Goal: Information Seeking & Learning: Understand process/instructions

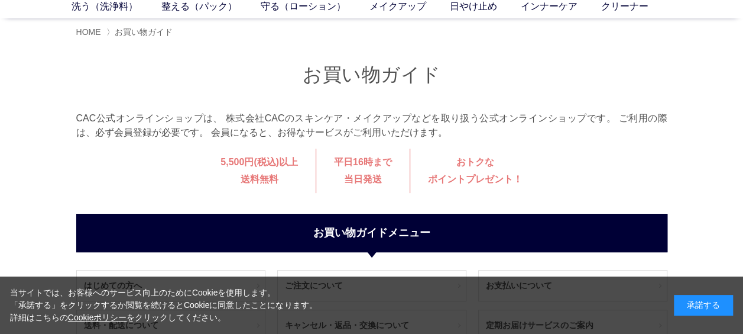
scroll to position [118, 0]
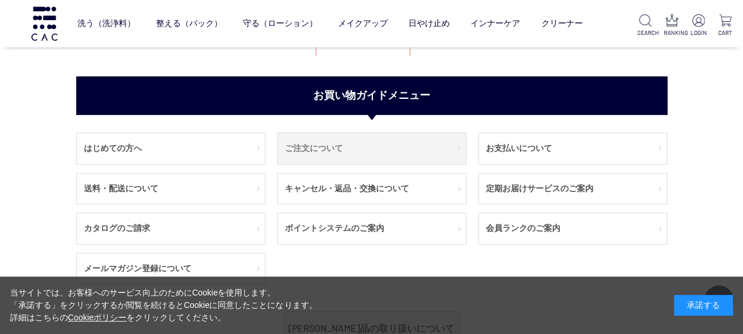
click at [378, 147] on link "ご注文について" at bounding box center [372, 148] width 188 height 31
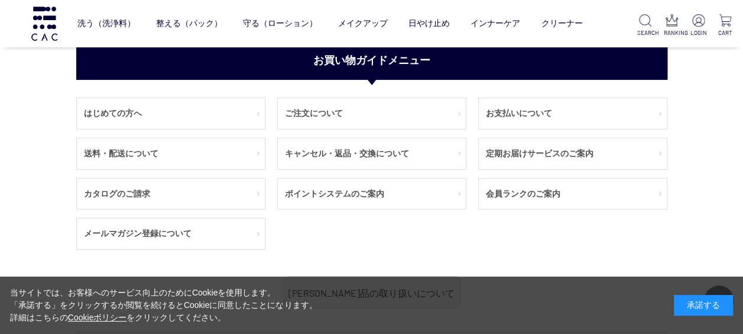
scroll to position [1419, 0]
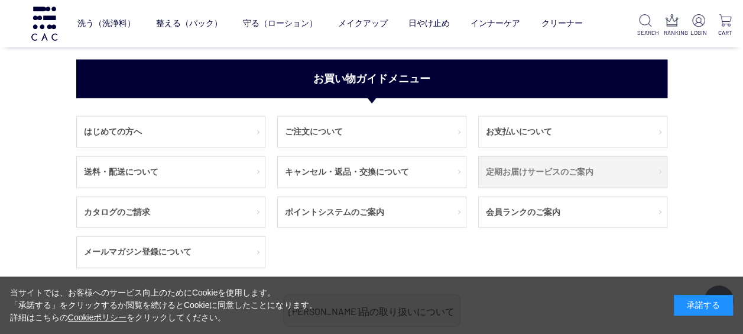
click at [539, 171] on link "定期お届けサービスのご案内" at bounding box center [573, 172] width 188 height 31
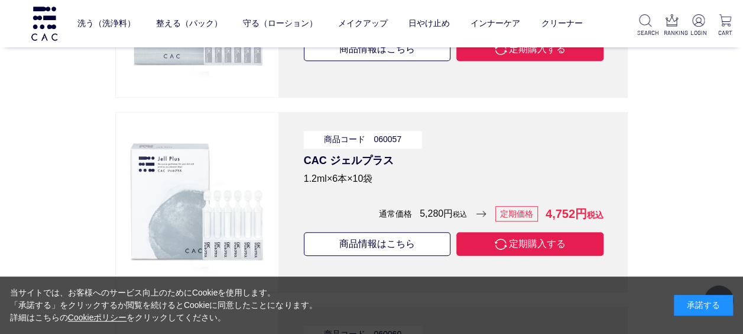
scroll to position [7155, 0]
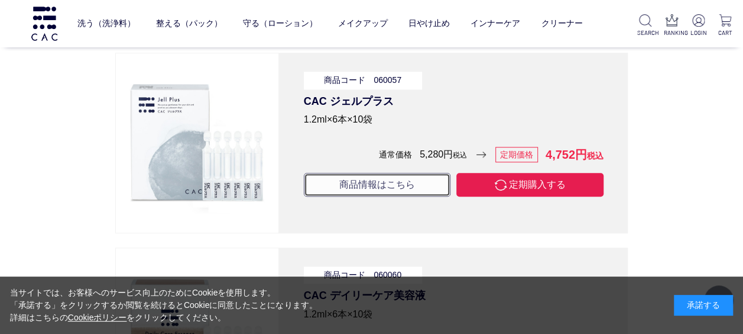
click at [349, 174] on link "商品情報はこちら" at bounding box center [377, 185] width 147 height 24
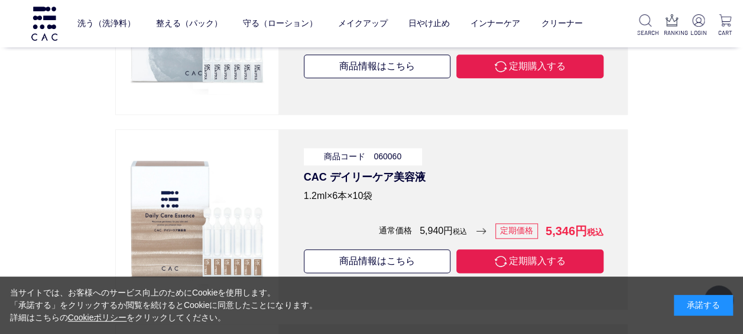
scroll to position [7333, 0]
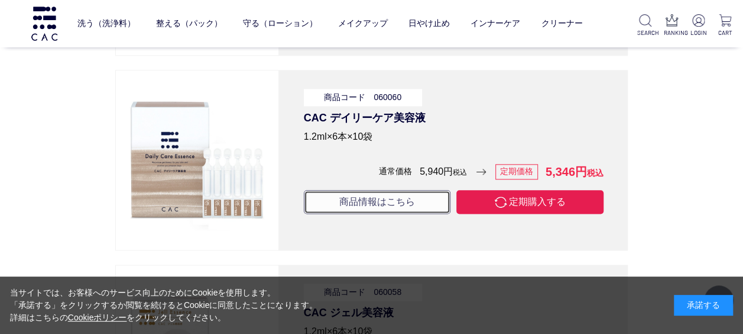
click at [371, 192] on link "商品情報はこちら" at bounding box center [377, 202] width 147 height 24
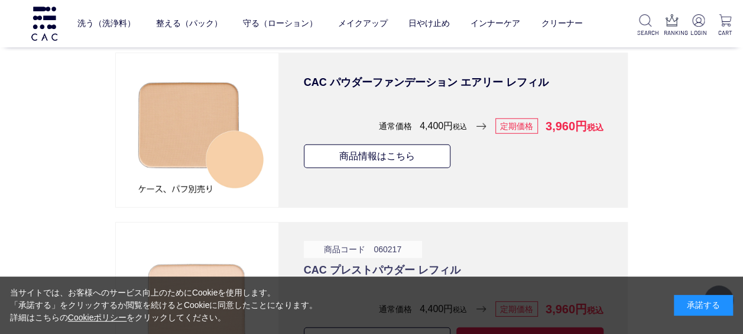
scroll to position [8220, 0]
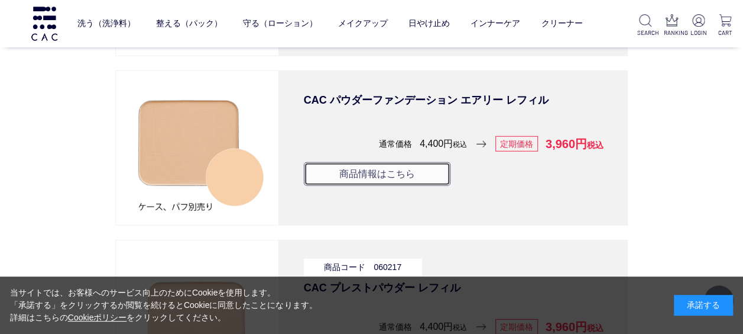
click at [389, 166] on link "商品情報はこちら" at bounding box center [377, 174] width 147 height 24
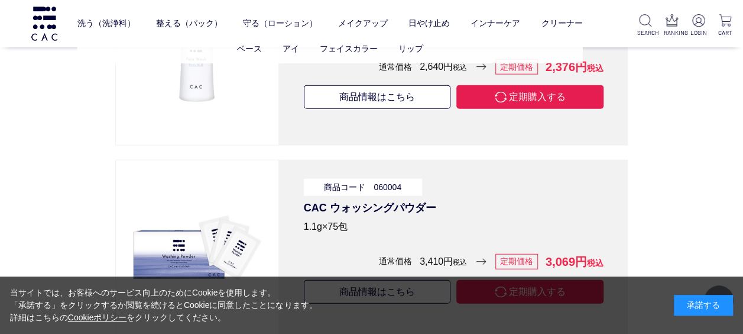
scroll to position [3371, 0]
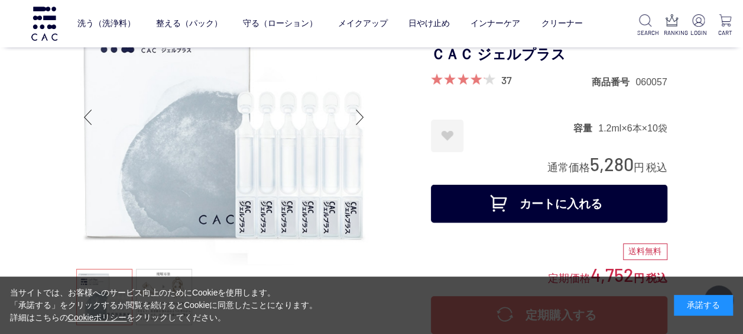
scroll to position [59, 0]
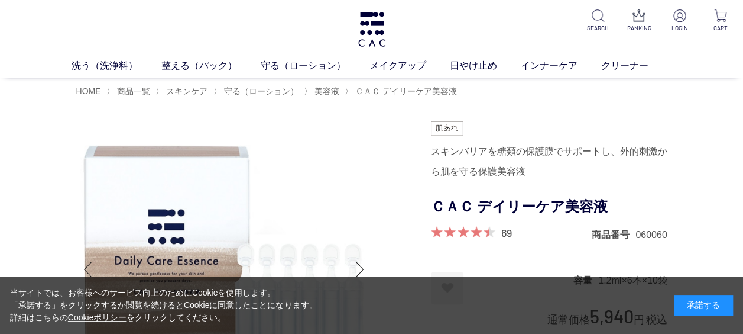
scroll to position [59, 0]
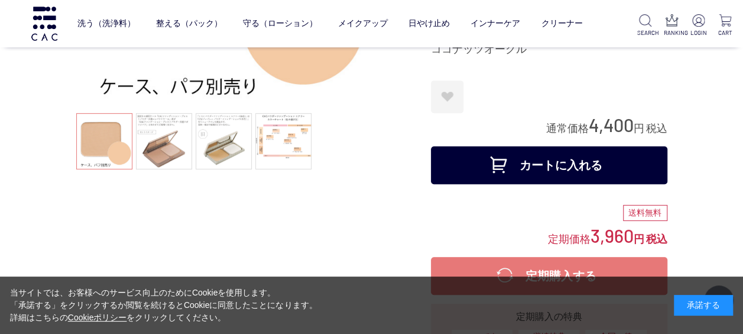
scroll to position [296, 0]
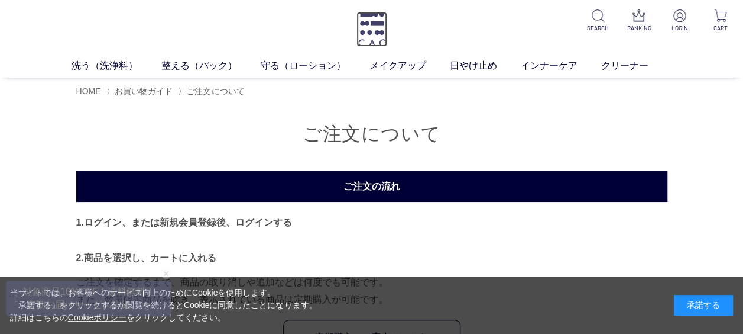
click at [373, 28] on img at bounding box center [372, 29] width 31 height 35
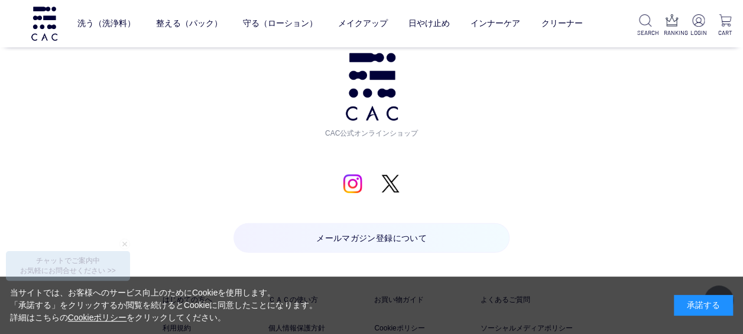
scroll to position [5795, 0]
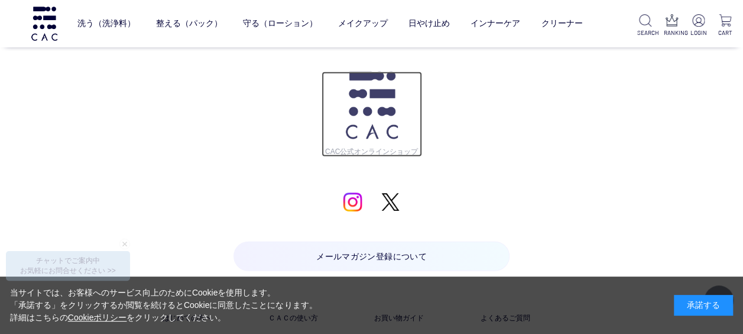
click at [367, 95] on img at bounding box center [372, 105] width 52 height 67
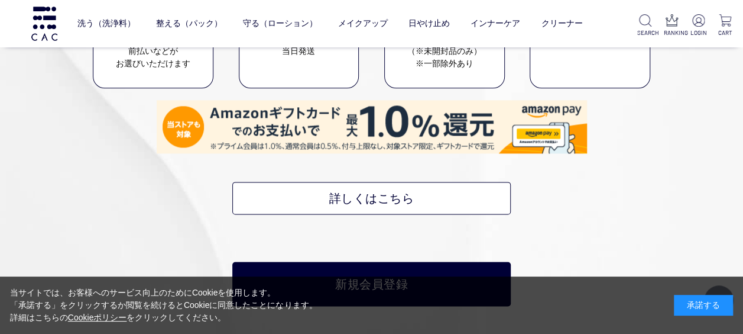
scroll to position [5263, 0]
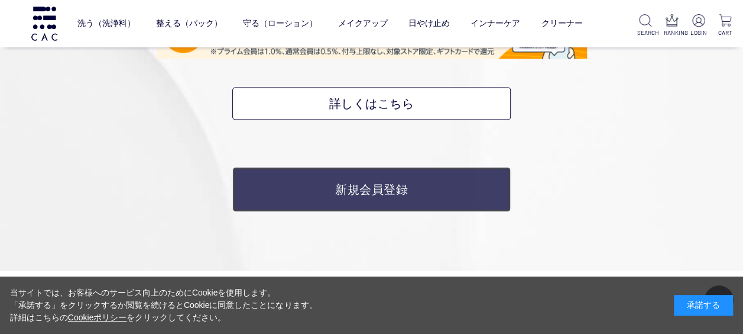
click at [390, 185] on link "新規会員登録" at bounding box center [371, 189] width 279 height 44
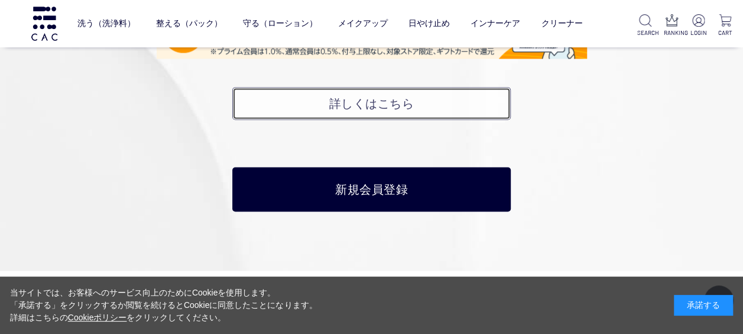
click at [383, 98] on link "詳しくはこちら" at bounding box center [371, 103] width 279 height 33
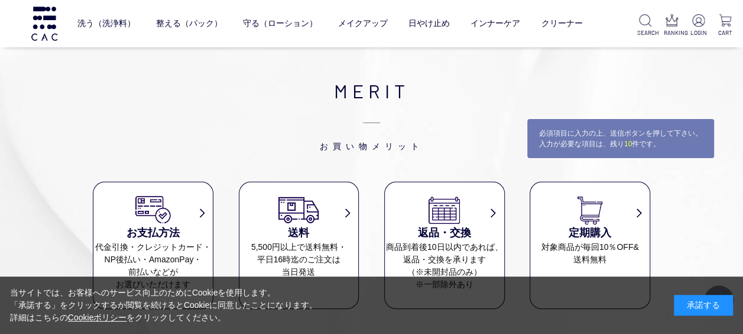
scroll to position [1833, 0]
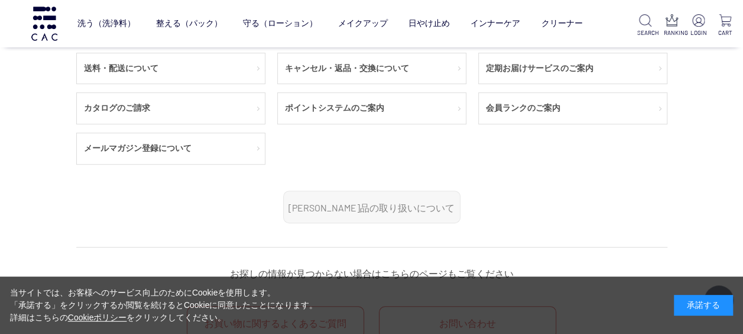
scroll to position [177, 0]
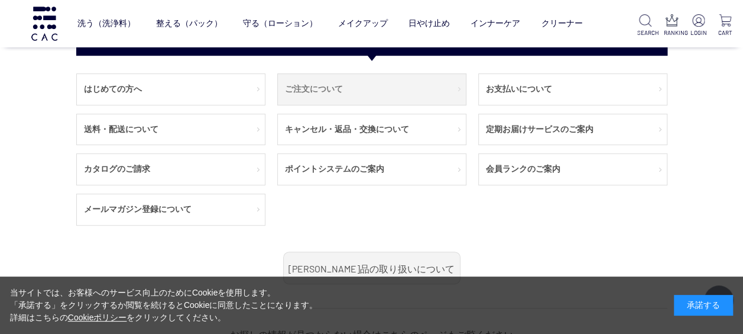
click at [377, 83] on link "ご注文について" at bounding box center [372, 89] width 188 height 31
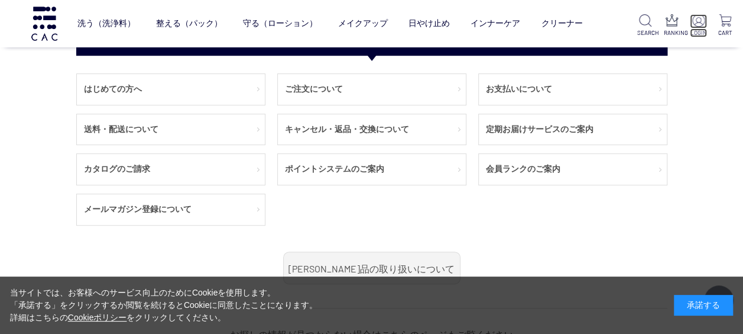
click at [699, 21] on img at bounding box center [698, 20] width 12 height 12
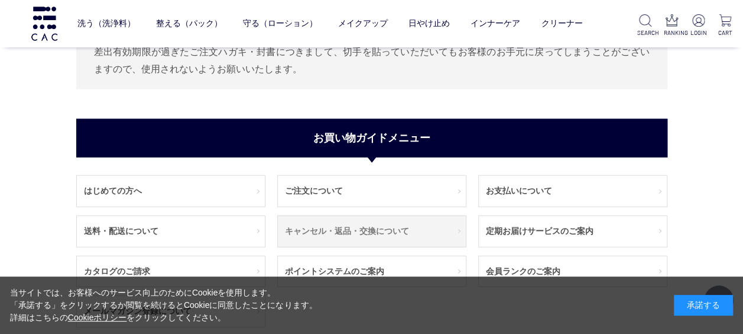
scroll to position [1419, 0]
